Goal: Transaction & Acquisition: Obtain resource

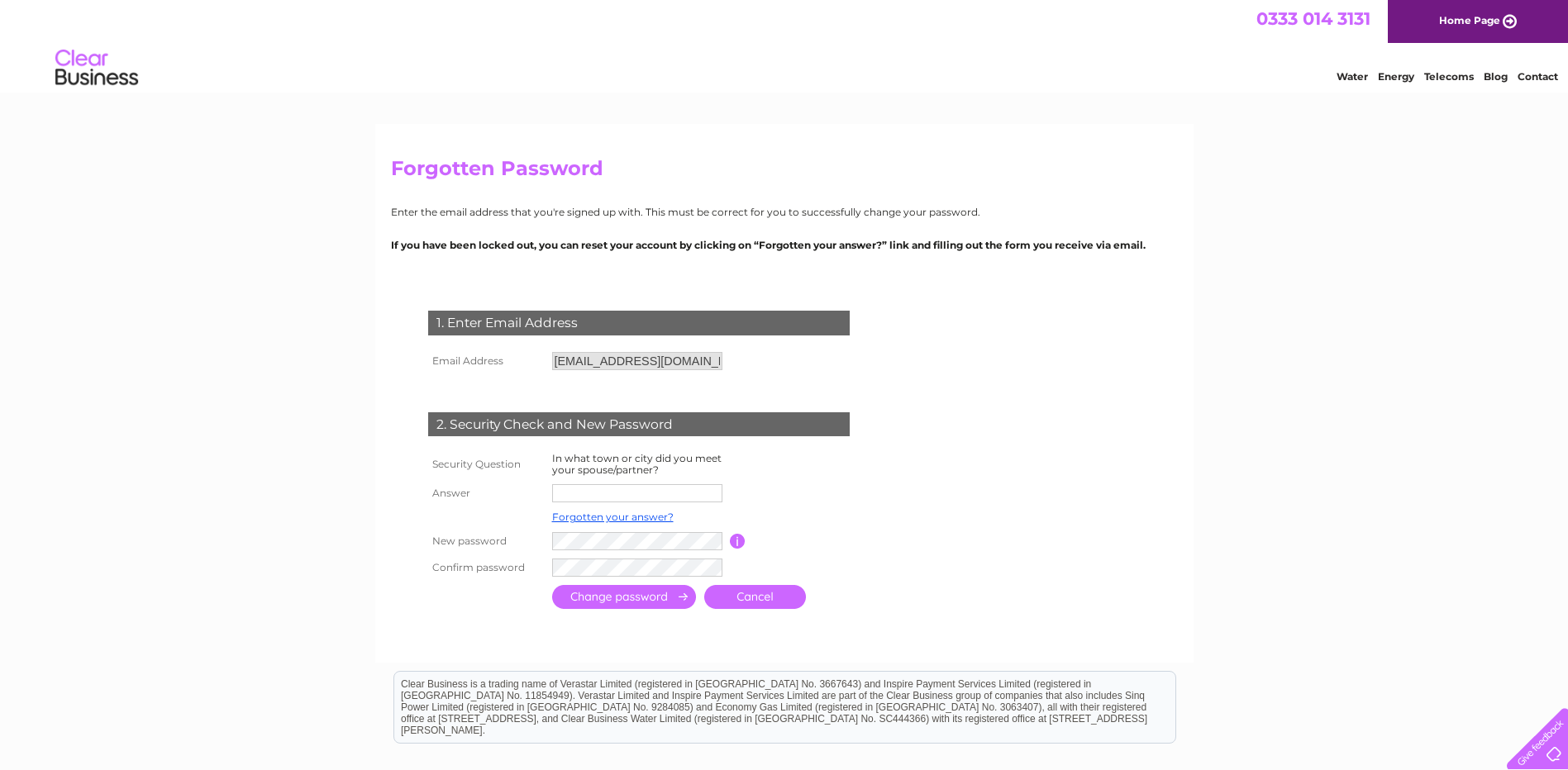
click at [767, 589] on link "Cancel" at bounding box center [755, 597] width 101 height 24
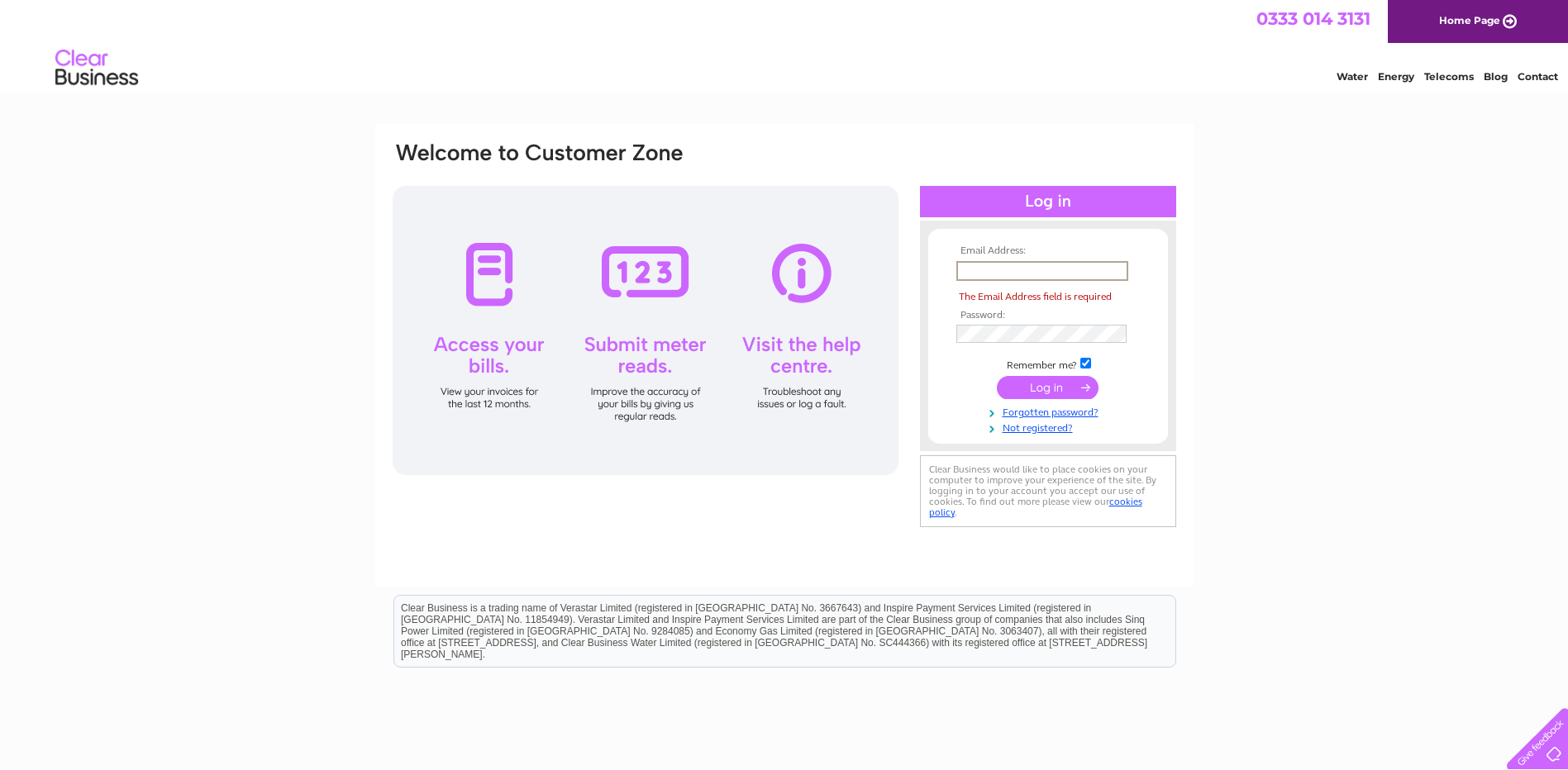
type input "finance@dundeerep.co.uk"
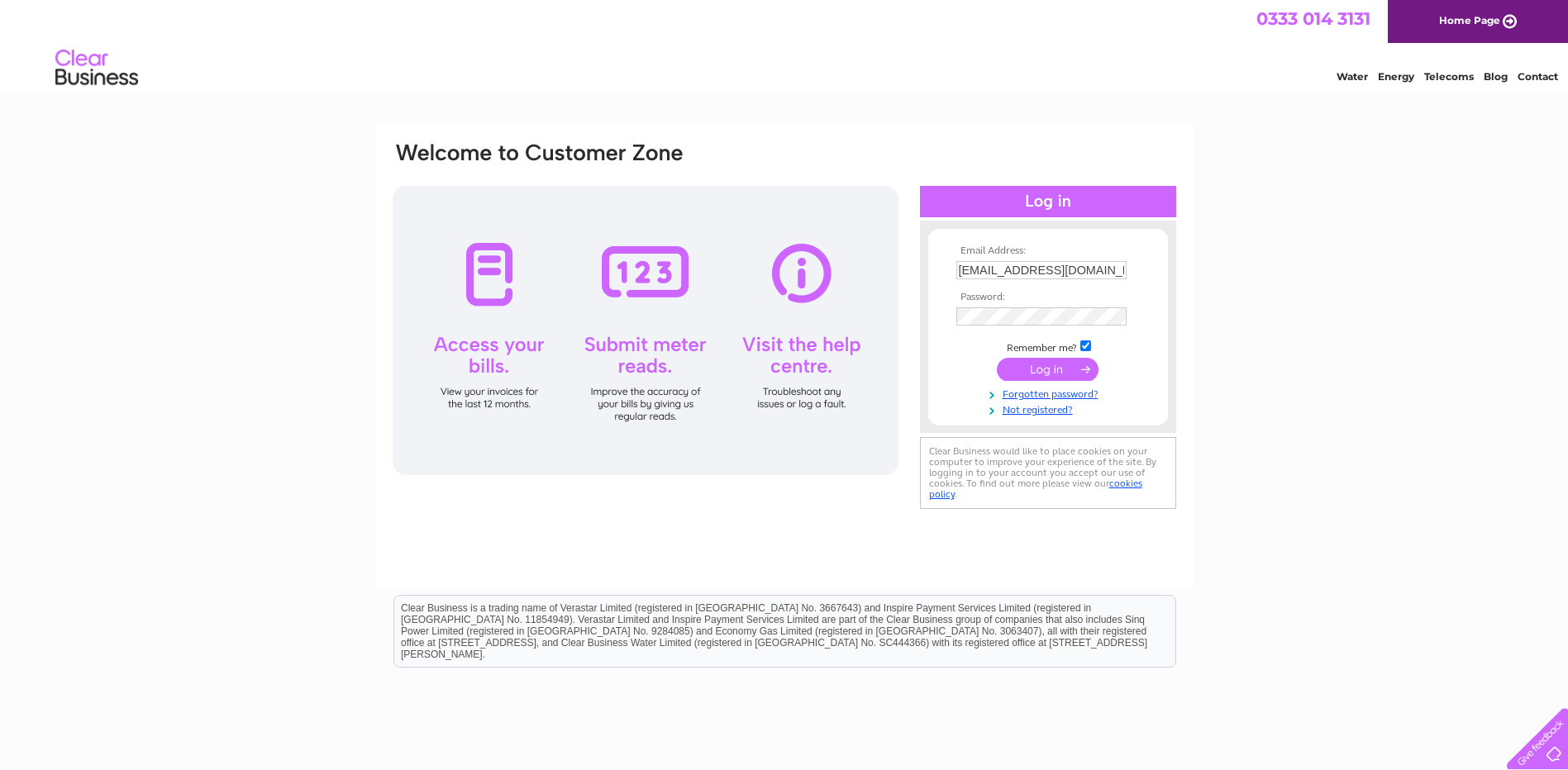
click at [1059, 365] on input "submit" at bounding box center [1047, 369] width 101 height 23
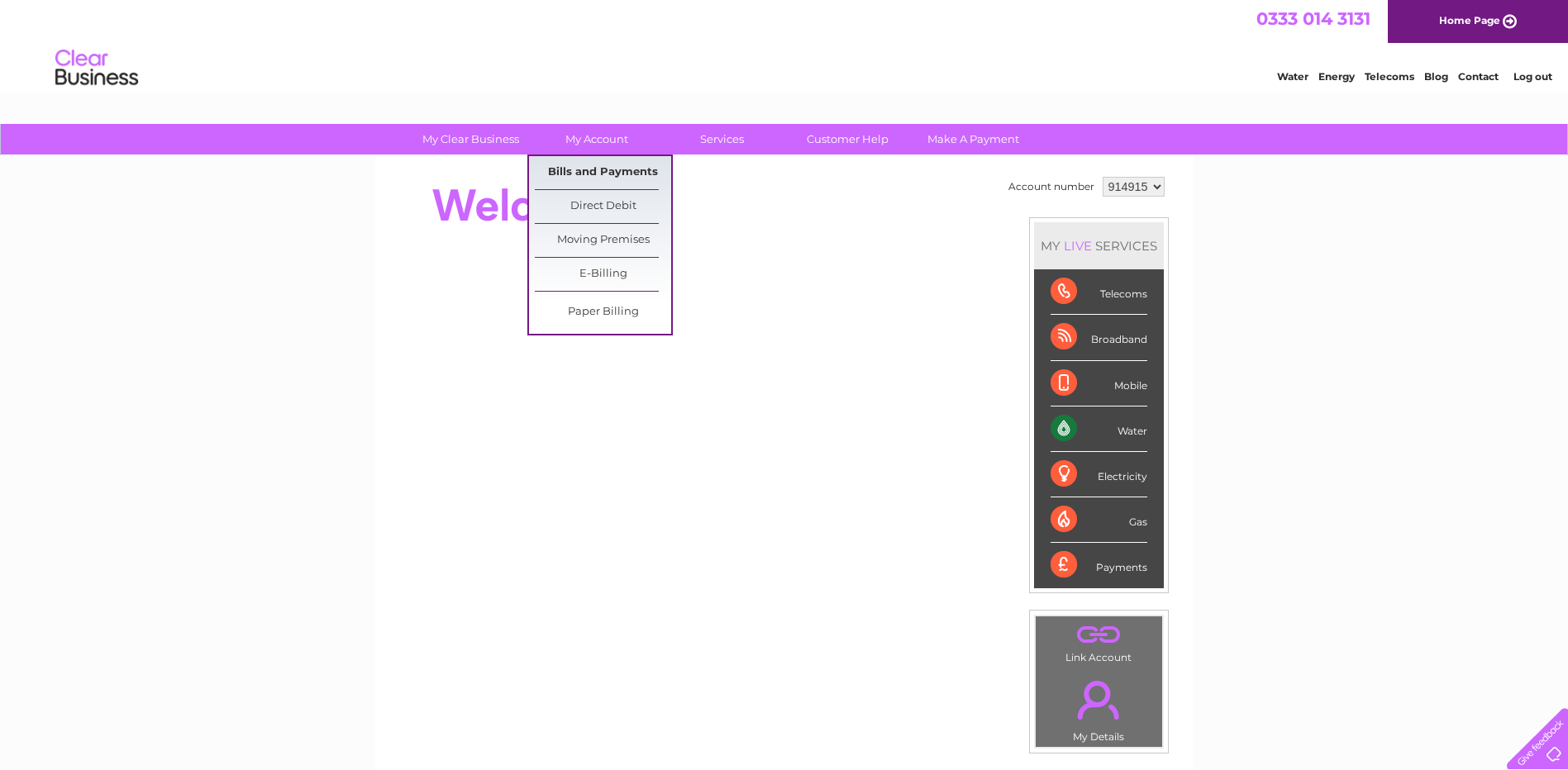
click at [599, 163] on link "Bills and Payments" at bounding box center [602, 173] width 136 height 33
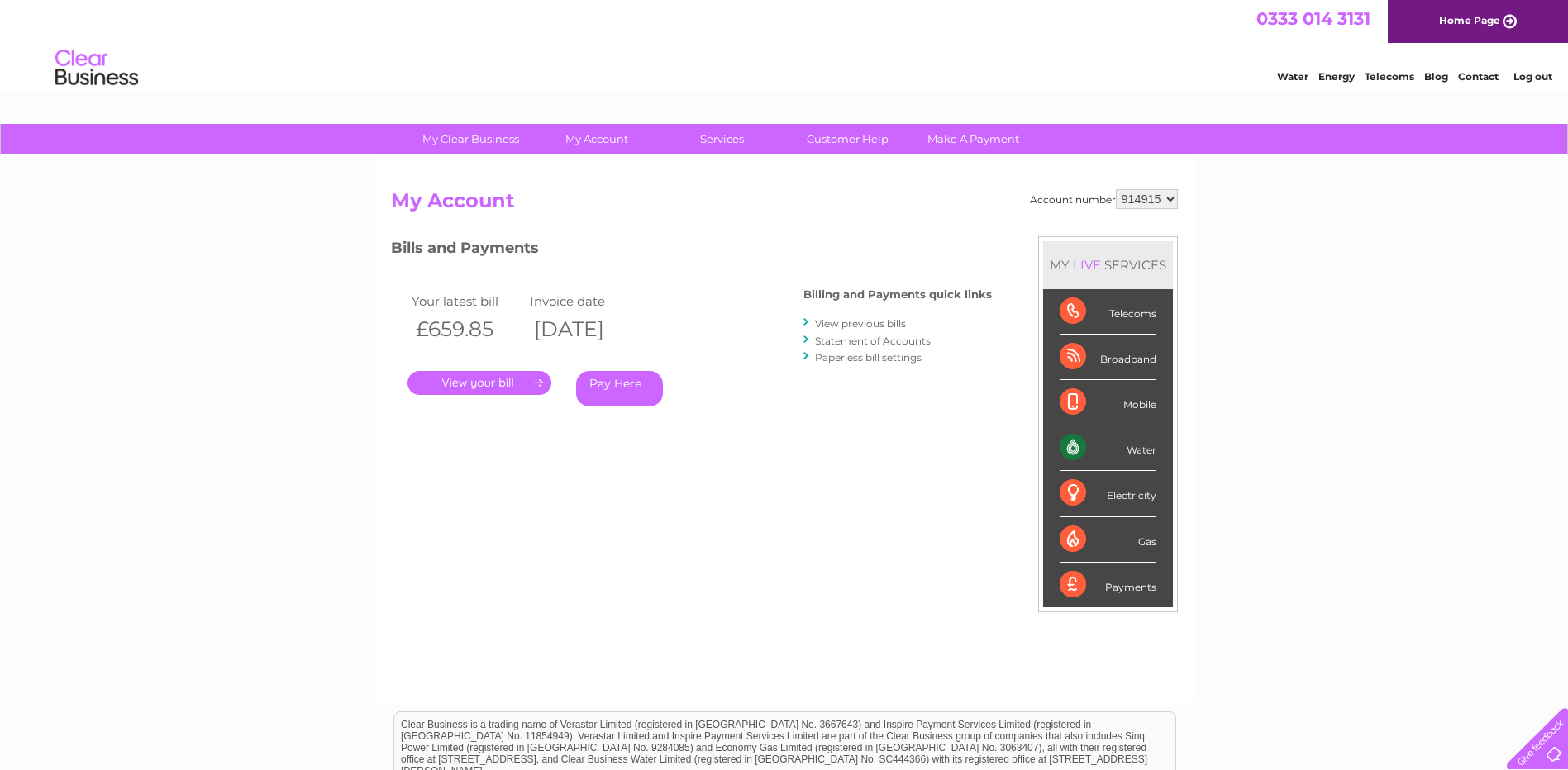
drag, startPoint x: 688, startPoint y: 484, endPoint x: 677, endPoint y: 486, distance: 11.2
click at [683, 486] on div "Account number 914915 My Account MY LIVE SERVICES Telecoms Broadband Mobile Wat…" at bounding box center [784, 438] width 786 height 498
click at [490, 383] on link "." at bounding box center [479, 383] width 144 height 24
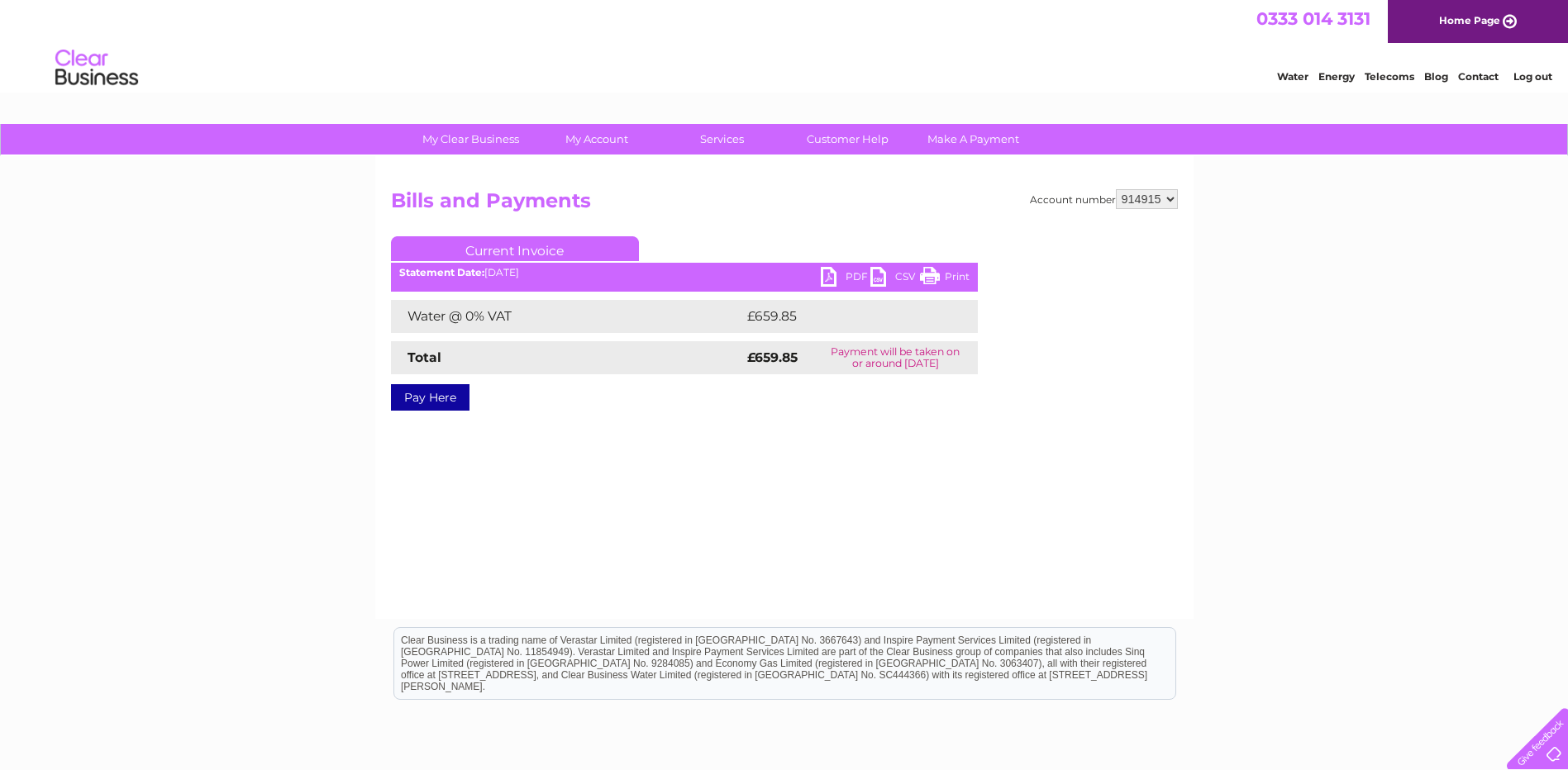
click at [836, 270] on link "PDF" at bounding box center [844, 278] width 49 height 24
click at [1538, 77] on link "Log out" at bounding box center [1532, 76] width 39 height 13
